Goal: Transaction & Acquisition: Register for event/course

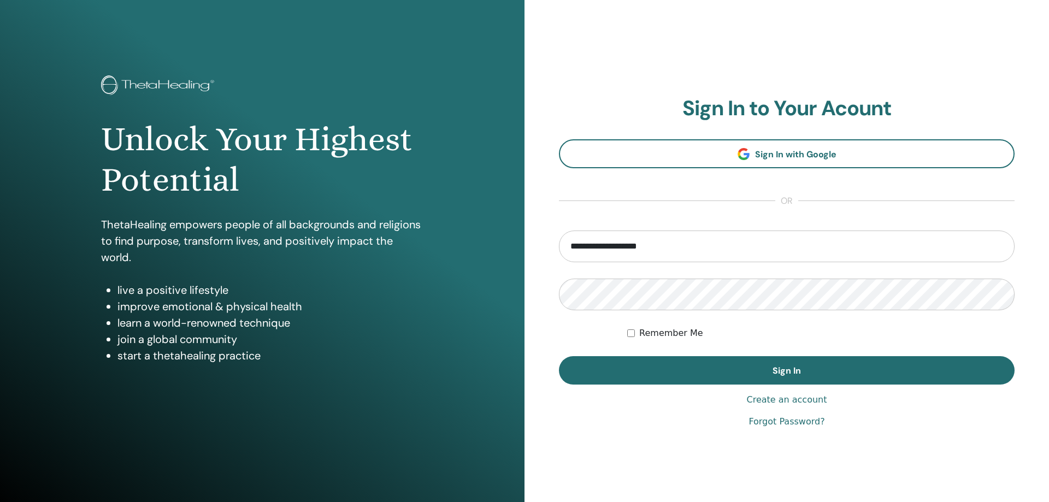
type input "**********"
click at [559, 356] on button "Sign In" at bounding box center [787, 370] width 456 height 28
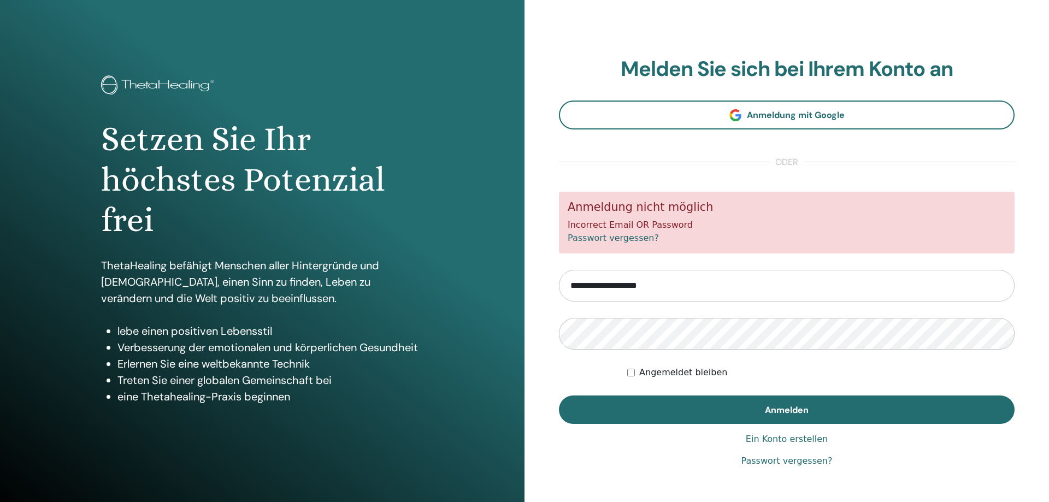
click at [643, 351] on form "**********" at bounding box center [787, 308] width 456 height 232
click at [559, 396] on button "Anmelden" at bounding box center [787, 410] width 456 height 28
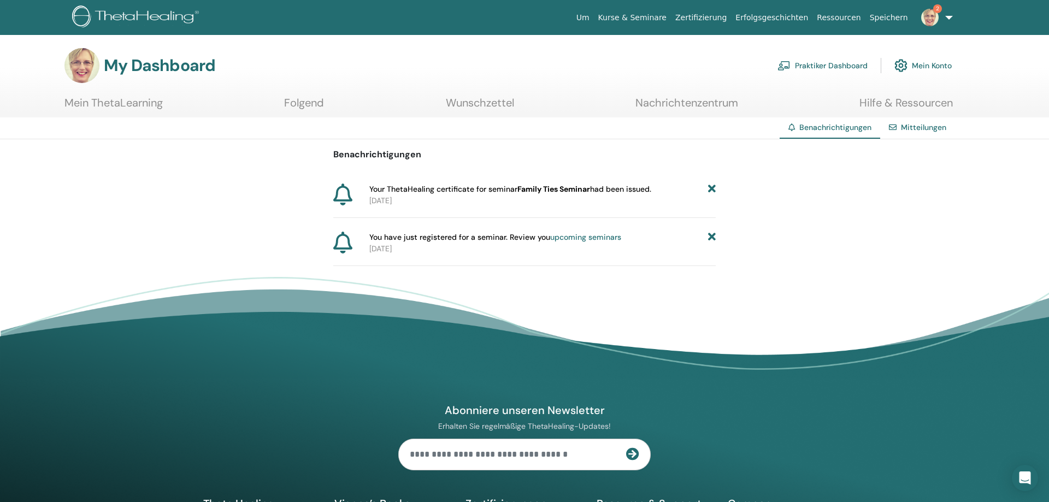
click at [711, 191] on icon at bounding box center [712, 189] width 8 height 11
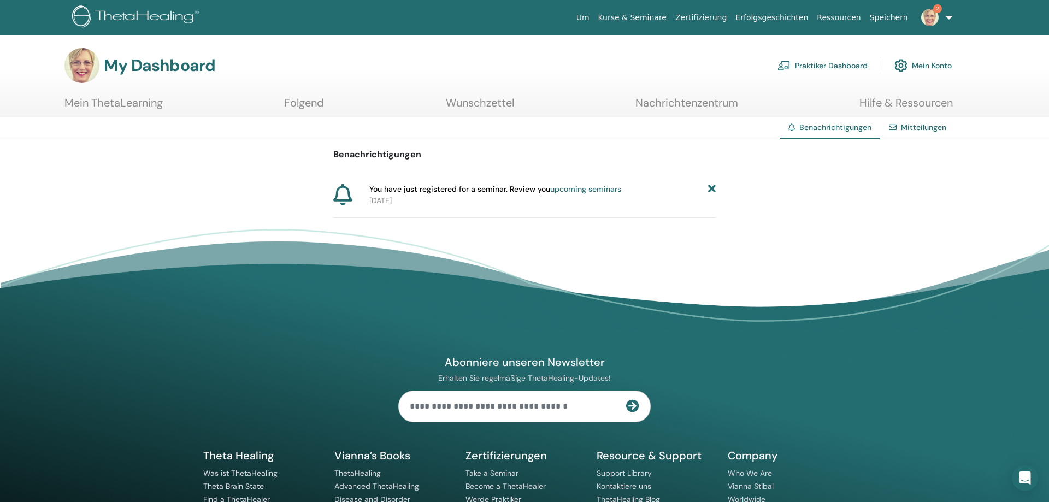
click at [709, 188] on icon at bounding box center [712, 189] width 8 height 11
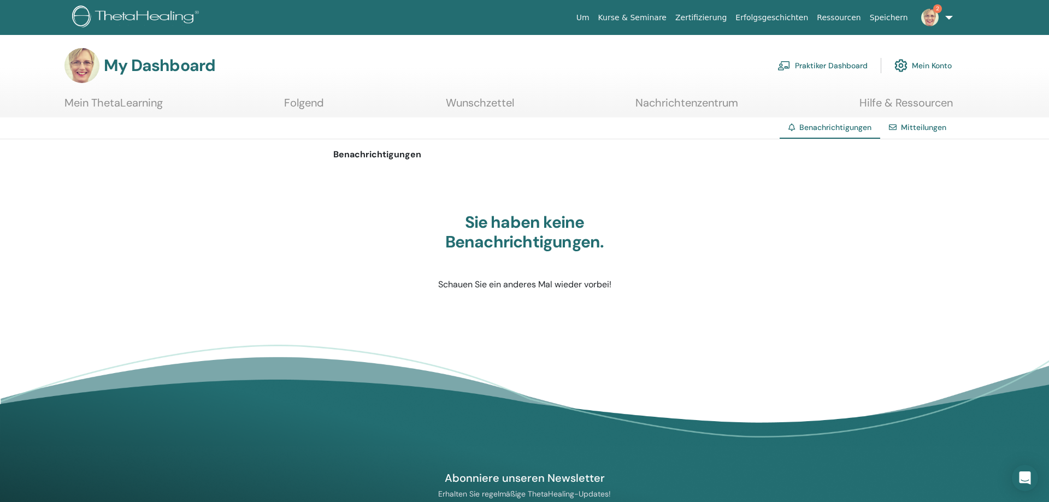
click at [945, 17] on link "2" at bounding box center [935, 17] width 45 height 35
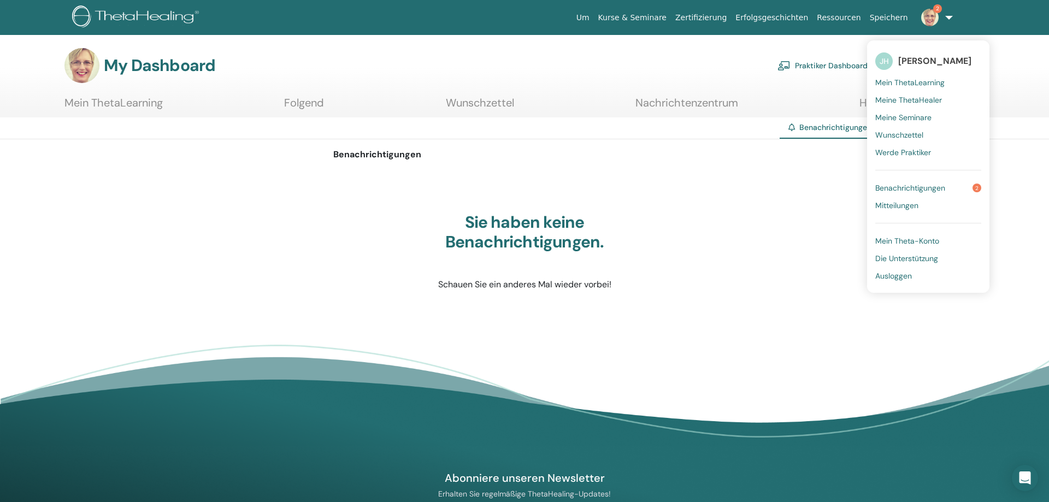
click at [912, 132] on span "Wunschzettel" at bounding box center [899, 135] width 48 height 10
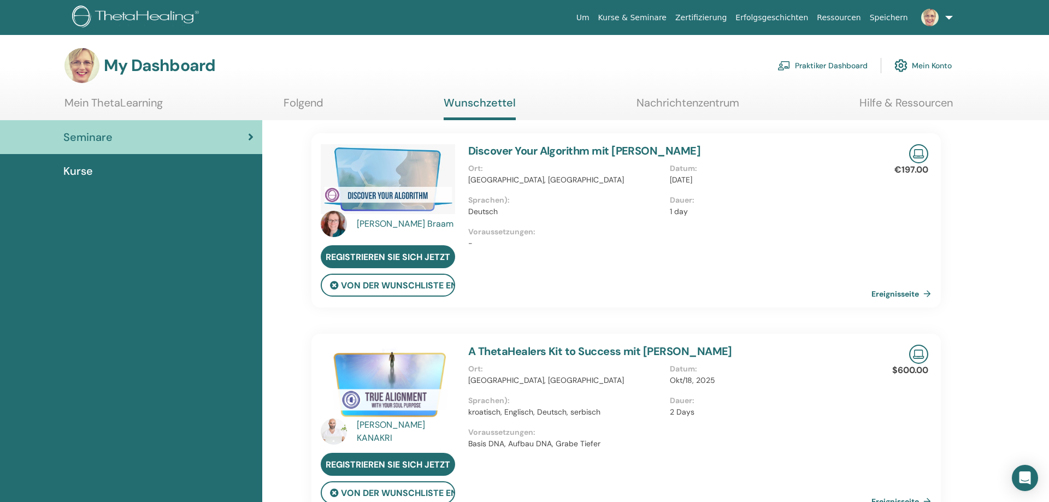
click at [378, 197] on img at bounding box center [388, 179] width 134 height 70
click at [902, 294] on link "Ereignisseite" at bounding box center [905, 294] width 64 height 16
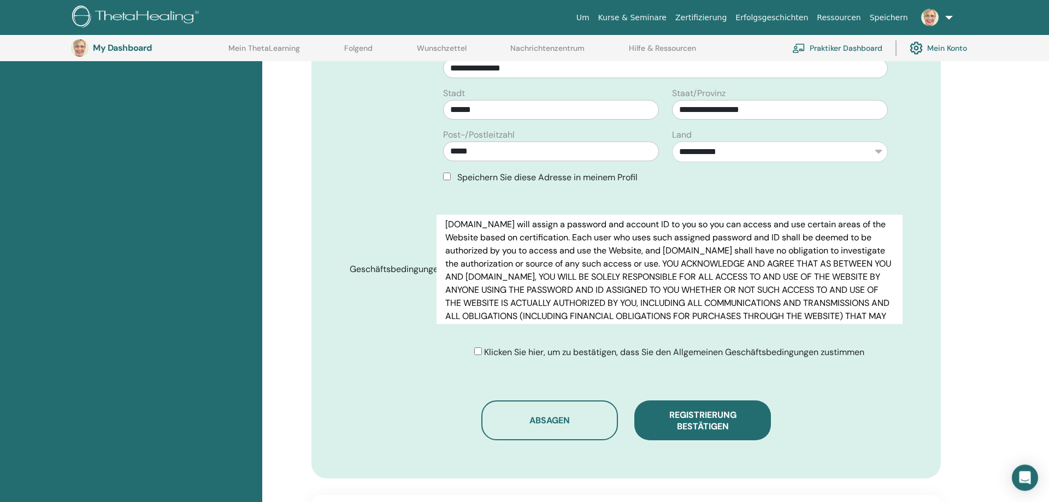
scroll to position [583, 0]
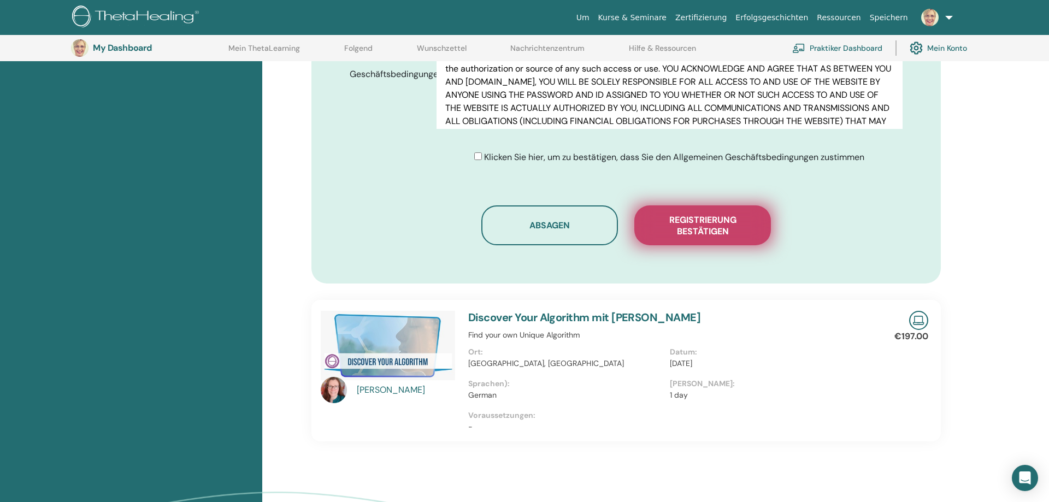
click at [721, 217] on span "Registrierung bestätigen" at bounding box center [702, 225] width 109 height 23
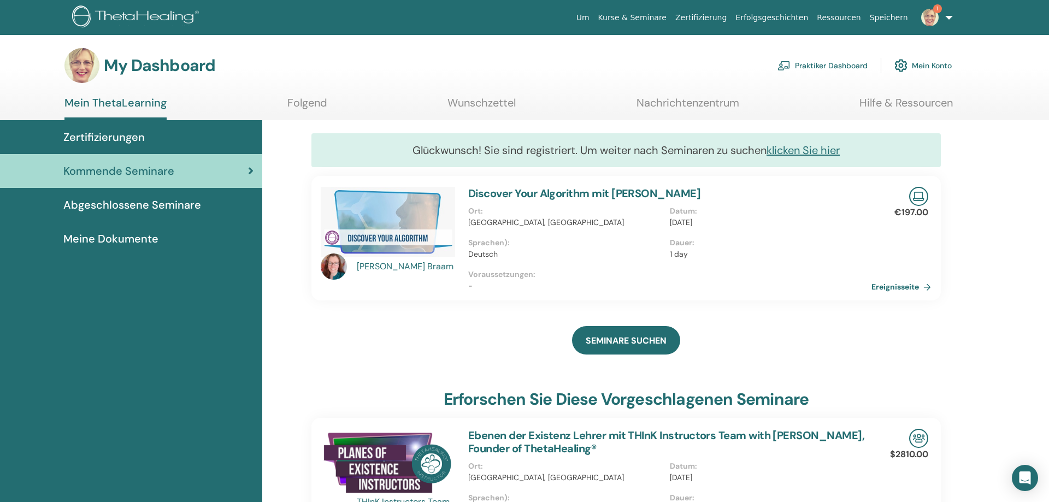
click at [938, 15] on img at bounding box center [929, 17] width 17 height 17
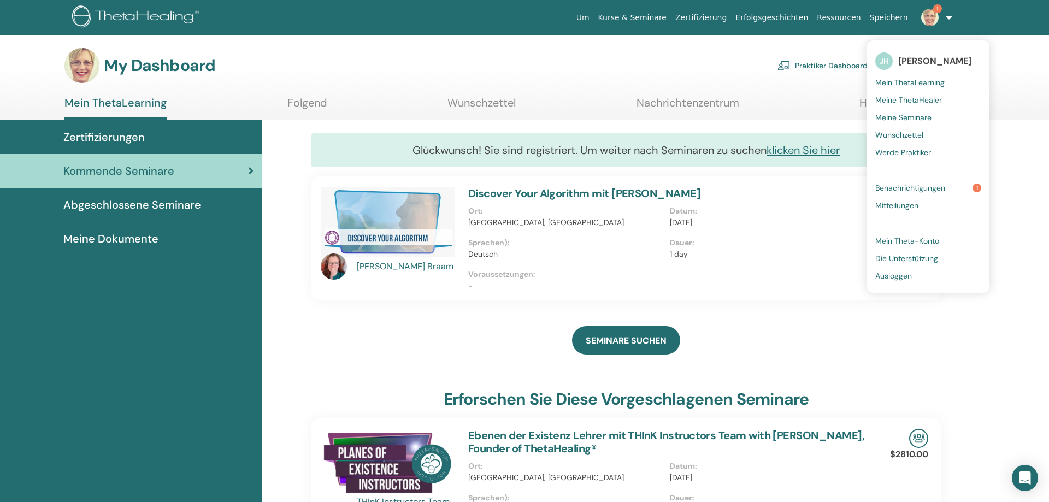
click at [930, 189] on span "Benachrichtigungen" at bounding box center [910, 188] width 70 height 10
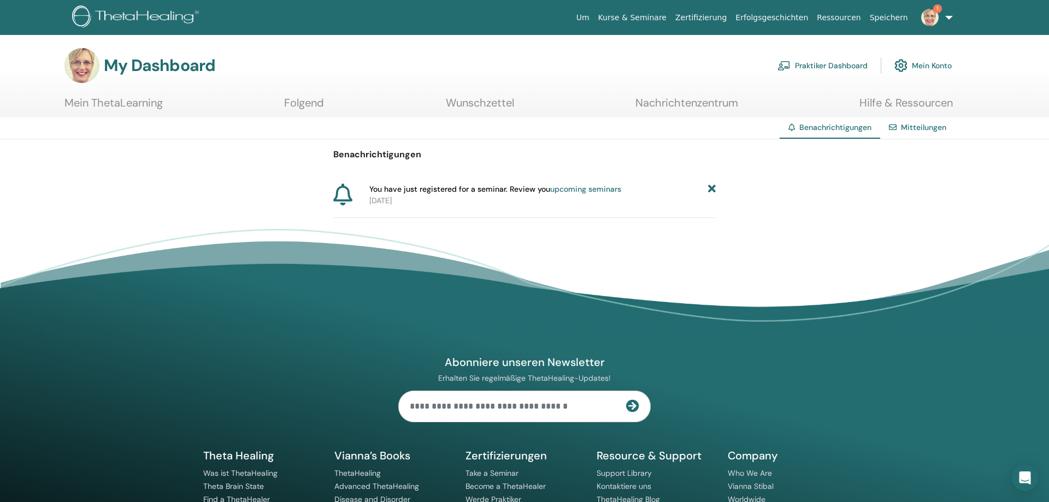
click at [712, 190] on icon at bounding box center [712, 189] width 8 height 11
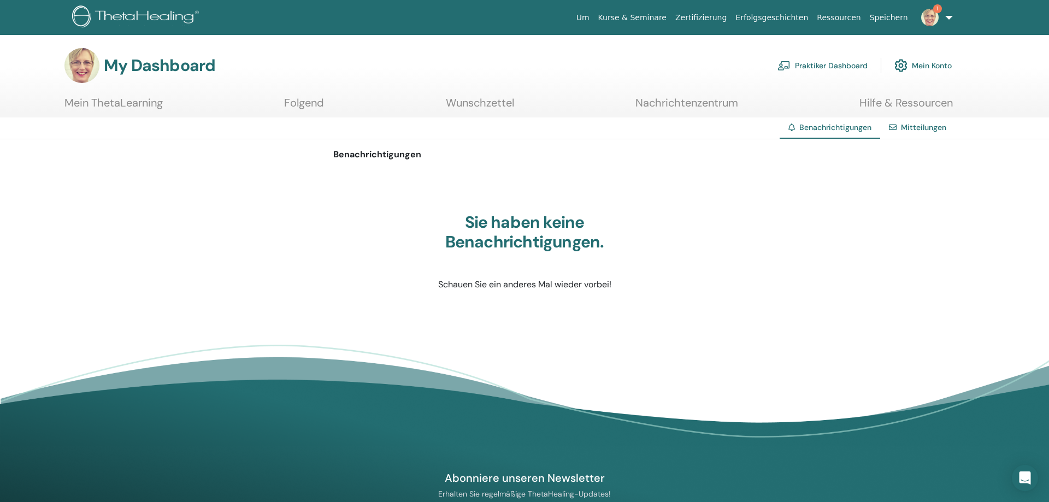
click at [930, 16] on img at bounding box center [929, 17] width 17 height 17
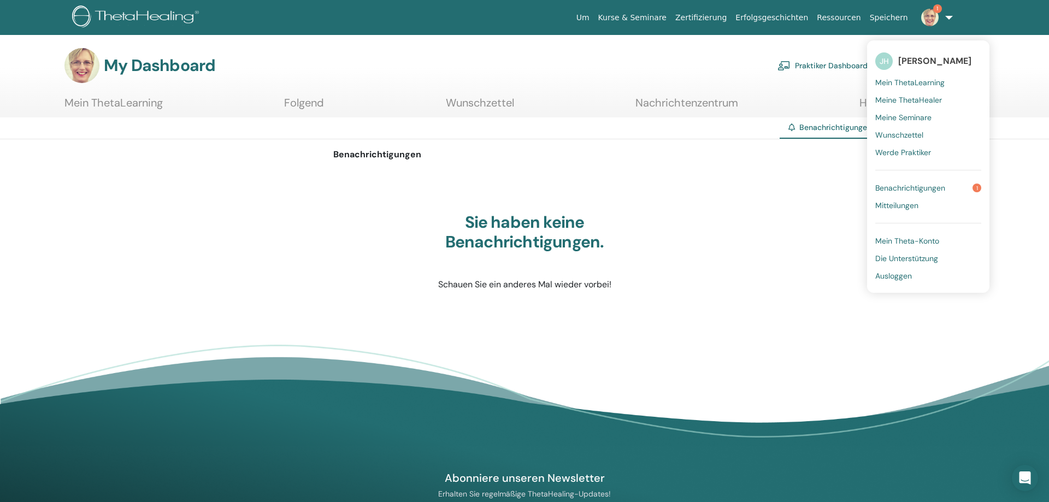
click at [916, 135] on span "Wunschzettel" at bounding box center [899, 135] width 48 height 10
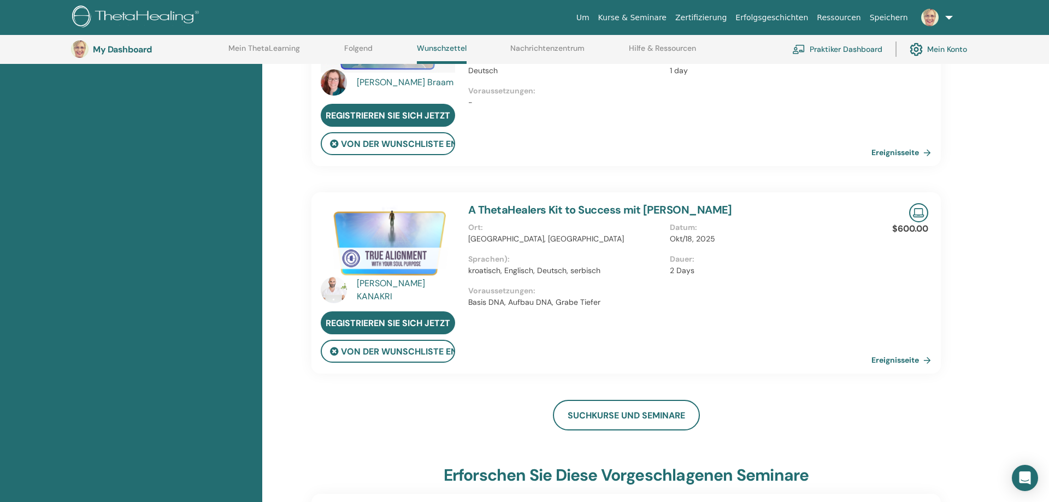
scroll to position [196, 0]
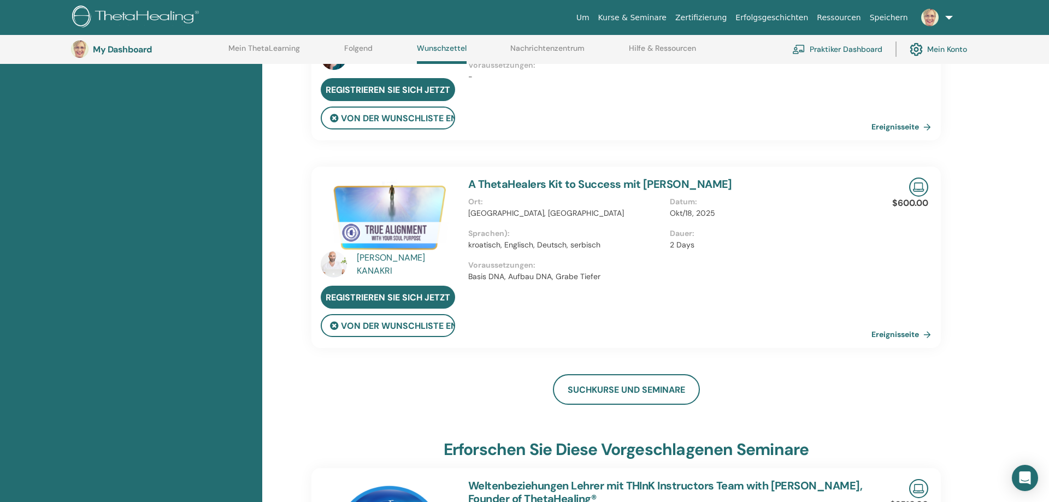
click at [625, 188] on link "A ThetaHealers Kit to Success mit [PERSON_NAME]" at bounding box center [600, 184] width 264 height 14
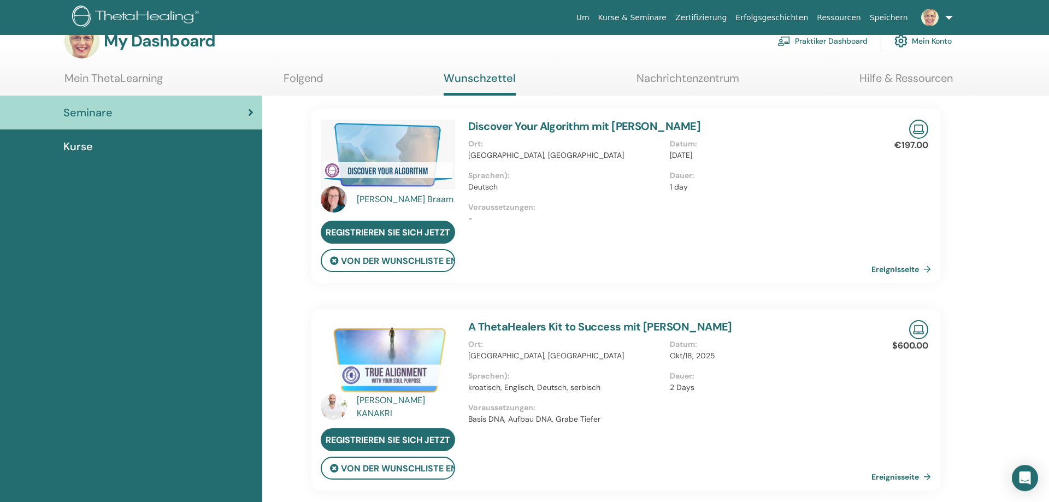
click at [620, 325] on link "A ThetaHealers Kit to Success mit [PERSON_NAME]" at bounding box center [600, 327] width 264 height 14
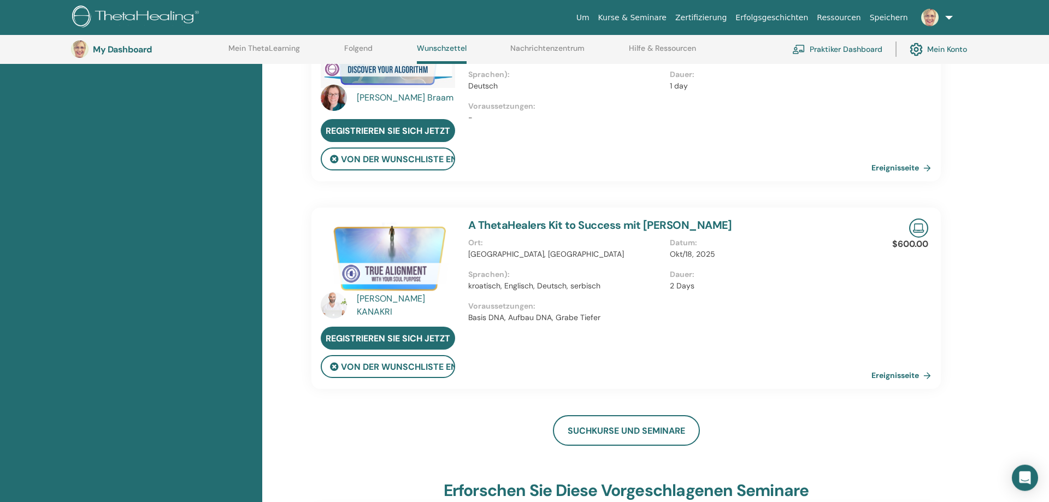
scroll to position [196, 0]
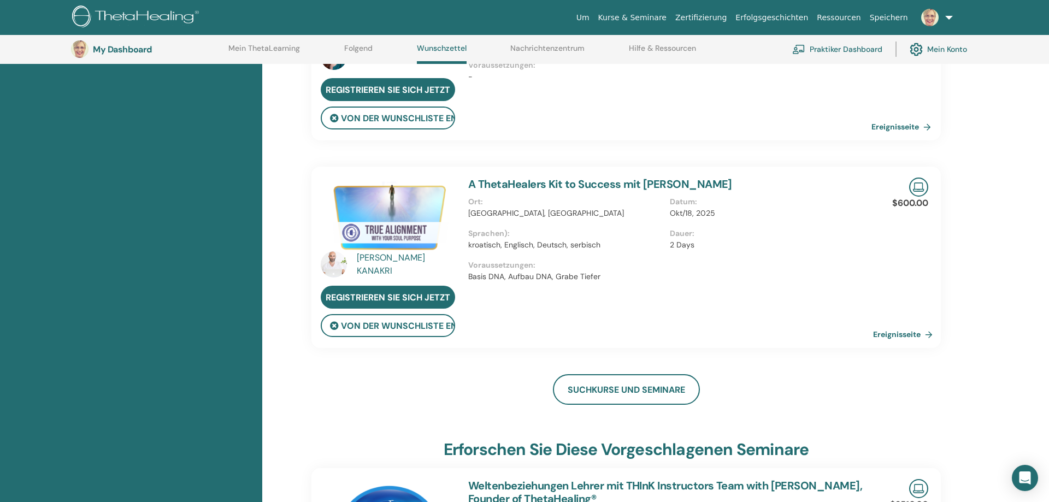
click at [891, 336] on link "Ereignisseite" at bounding box center [905, 334] width 64 height 16
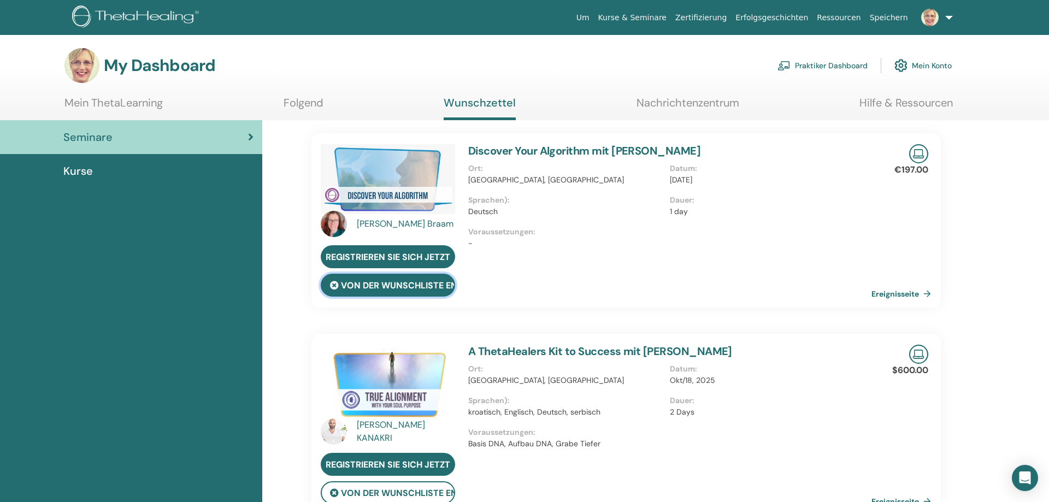
click at [383, 289] on button "von der Wunschliste entfernen" at bounding box center [388, 285] width 134 height 23
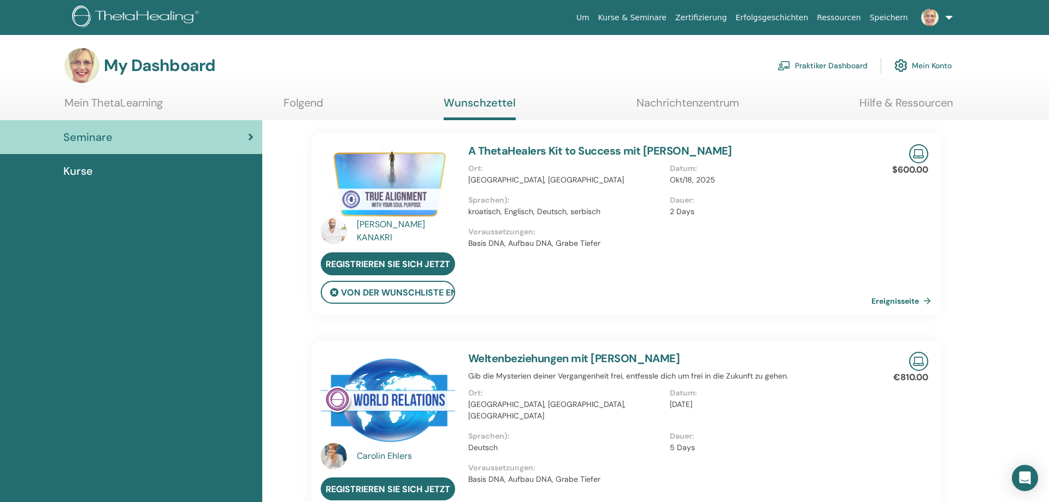
click at [949, 18] on link at bounding box center [935, 17] width 45 height 35
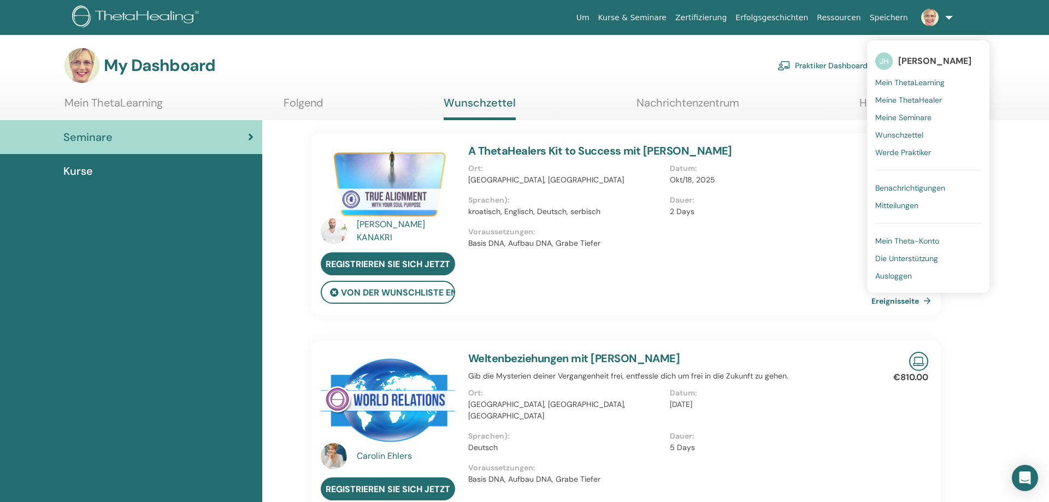
click at [899, 275] on span "Ausloggen" at bounding box center [893, 276] width 37 height 10
